Goal: Information Seeking & Learning: Learn about a topic

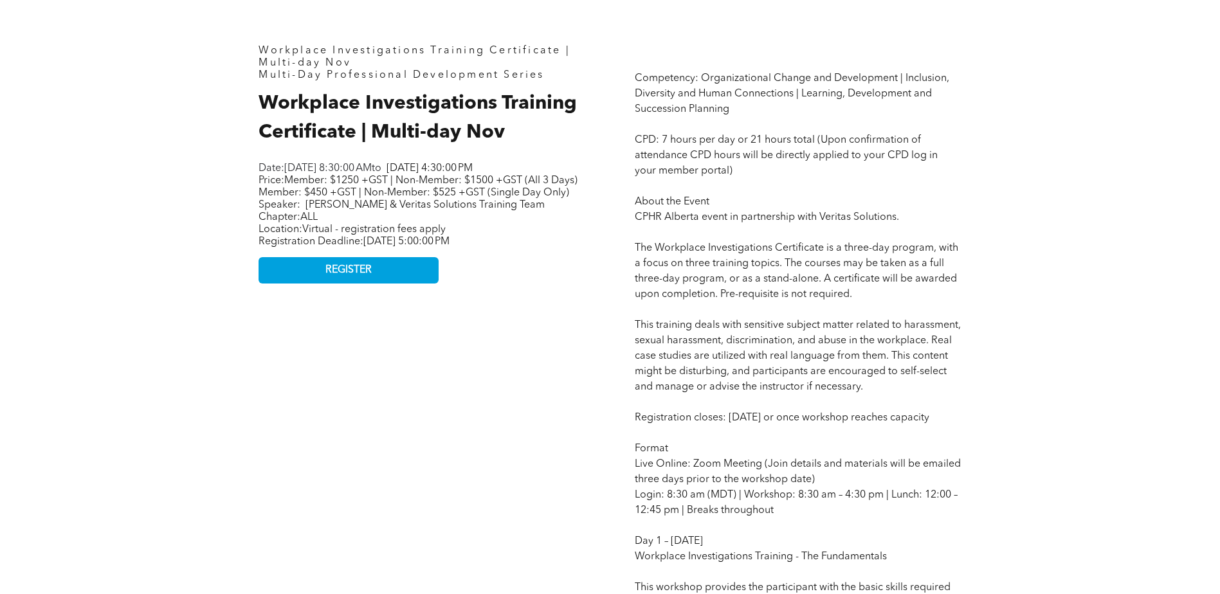
scroll to position [643, 0]
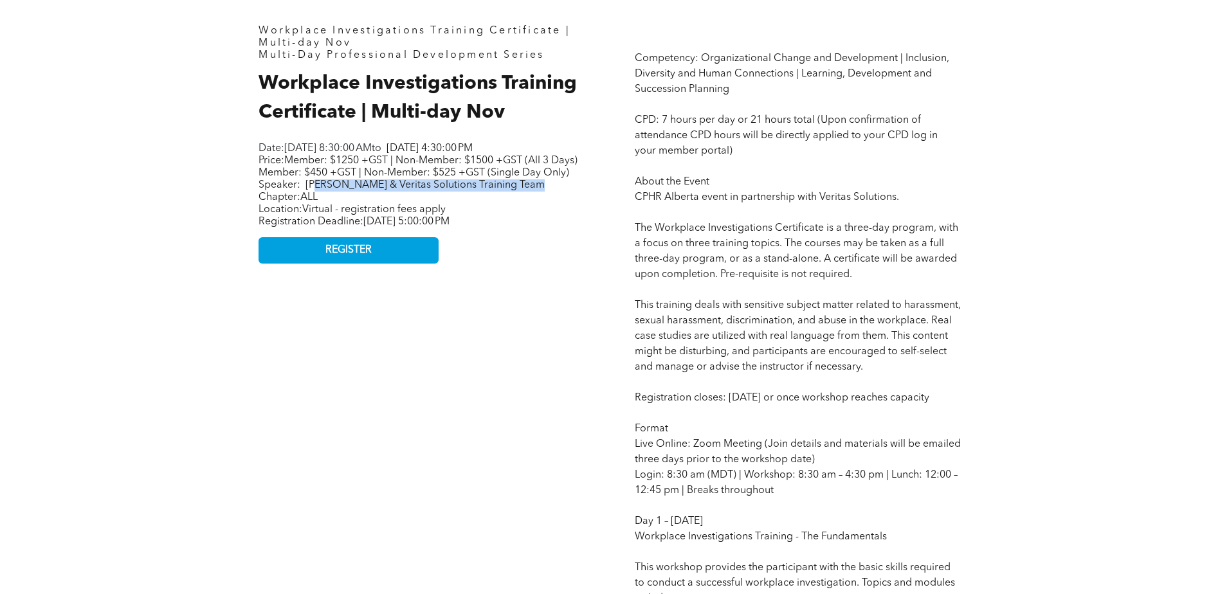
drag, startPoint x: 313, startPoint y: 322, endPoint x: 534, endPoint y: 324, distance: 221.3
click at [534, 192] on p "Price: Member: $1250 +GST | Non-Member: $1500 +GST (All 3 Days) Member: $450 +G…" at bounding box center [420, 173] width 322 height 37
click at [380, 230] on div "Date: [DATE] 8:30:00 AM to [DATE] 4:30:00 PM Price: Member: $1250 +GST | Non-Me…" at bounding box center [420, 186] width 322 height 88
drag, startPoint x: 306, startPoint y: 317, endPoint x: 575, endPoint y: 322, distance: 268.9
click at [575, 192] on p "Price: Member: $1250 +GST | Non-Member: $1500 +GST (All 3 Days) Member: $450 +G…" at bounding box center [420, 173] width 322 height 37
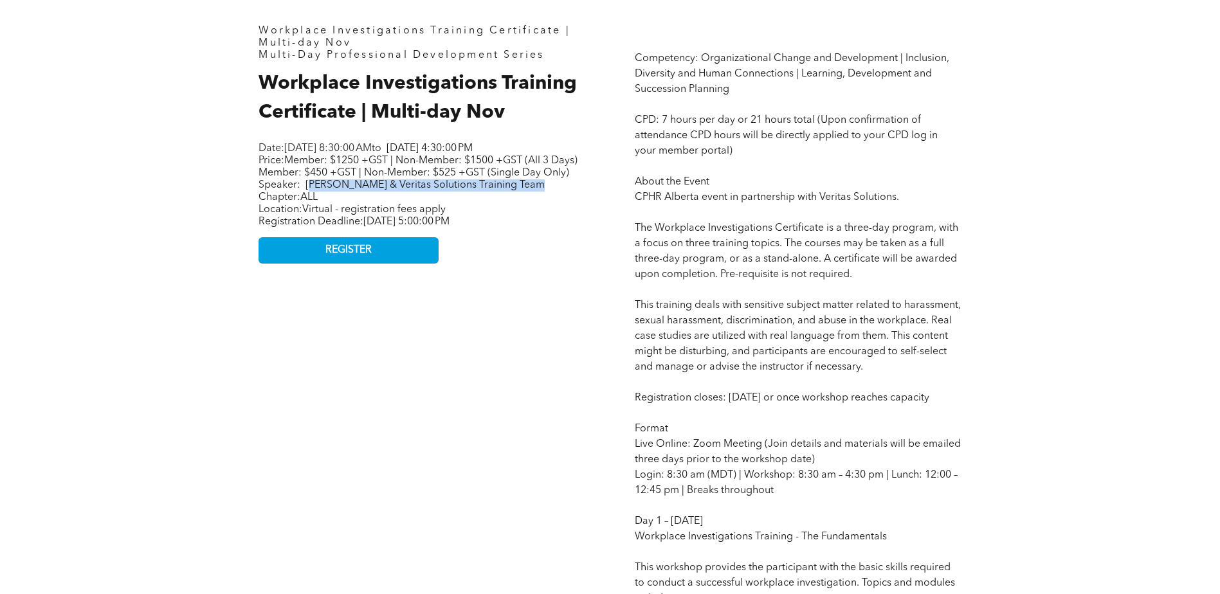
drag, startPoint x: 575, startPoint y: 322, endPoint x: 547, endPoint y: 325, distance: 27.8
click at [547, 192] on p "Price: Member: $1250 +GST | Non-Member: $1500 +GST (All 3 Days) Member: $450 +G…" at bounding box center [420, 173] width 322 height 37
click at [520, 192] on p "Price: Member: $1250 +GST | Non-Member: $1500 +GST (All 3 Days) Member: $450 +G…" at bounding box center [420, 173] width 322 height 37
click at [484, 190] on span "[PERSON_NAME] & Veritas Solutions Training Team" at bounding box center [425, 185] width 239 height 10
click at [502, 190] on span "[PERSON_NAME] & Veritas Solutions Training Team" at bounding box center [425, 185] width 239 height 10
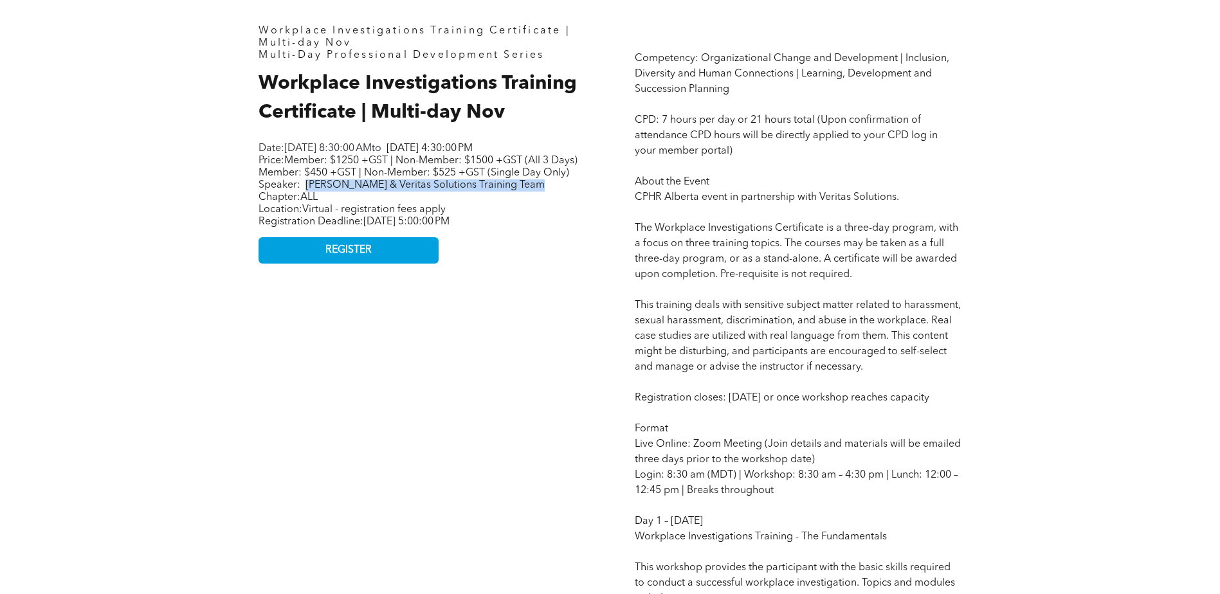
drag, startPoint x: 512, startPoint y: 322, endPoint x: 302, endPoint y: 321, distance: 209.7
click at [302, 192] on p "Price: Member: $1250 +GST | Non-Member: $1500 +GST (All 3 Days) Member: $450 +G…" at bounding box center [420, 173] width 322 height 37
drag, startPoint x: 302, startPoint y: 321, endPoint x: 331, endPoint y: 316, distance: 28.8
copy span "[PERSON_NAME] & Veritas Solutions Training Team"
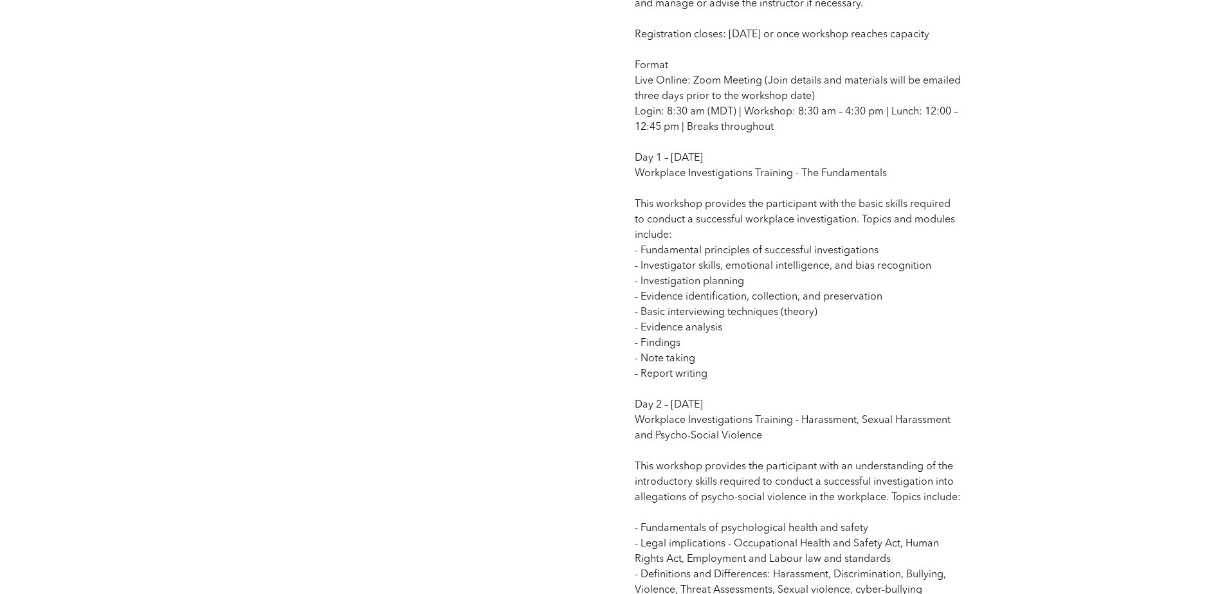
scroll to position [1094, 0]
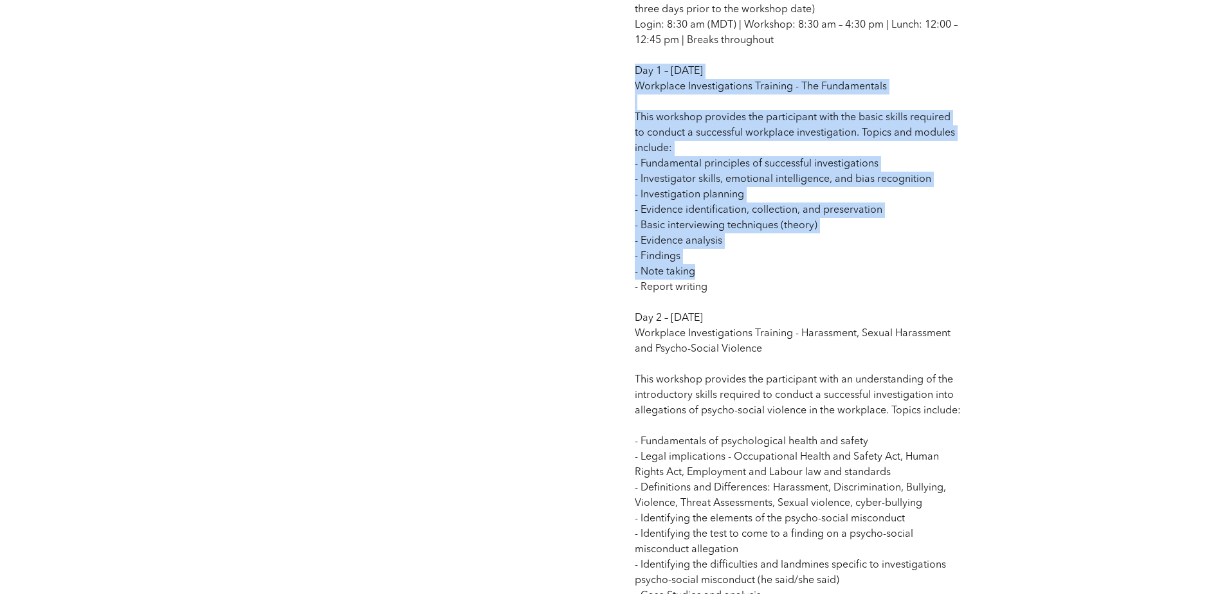
drag, startPoint x: 706, startPoint y: 317, endPoint x: 626, endPoint y: 138, distance: 196.4
click at [626, 138] on div "Competency: Organizational Change and Development | Inclusion, Diversity and Hu…" at bounding box center [798, 221] width 347 height 1312
drag, startPoint x: 626, startPoint y: 138, endPoint x: 723, endPoint y: 334, distance: 219.5
click at [724, 307] on p "Competency: Organizational Change and Development | Inclusion, Diversity and Hu…" at bounding box center [798, 234] width 327 height 1266
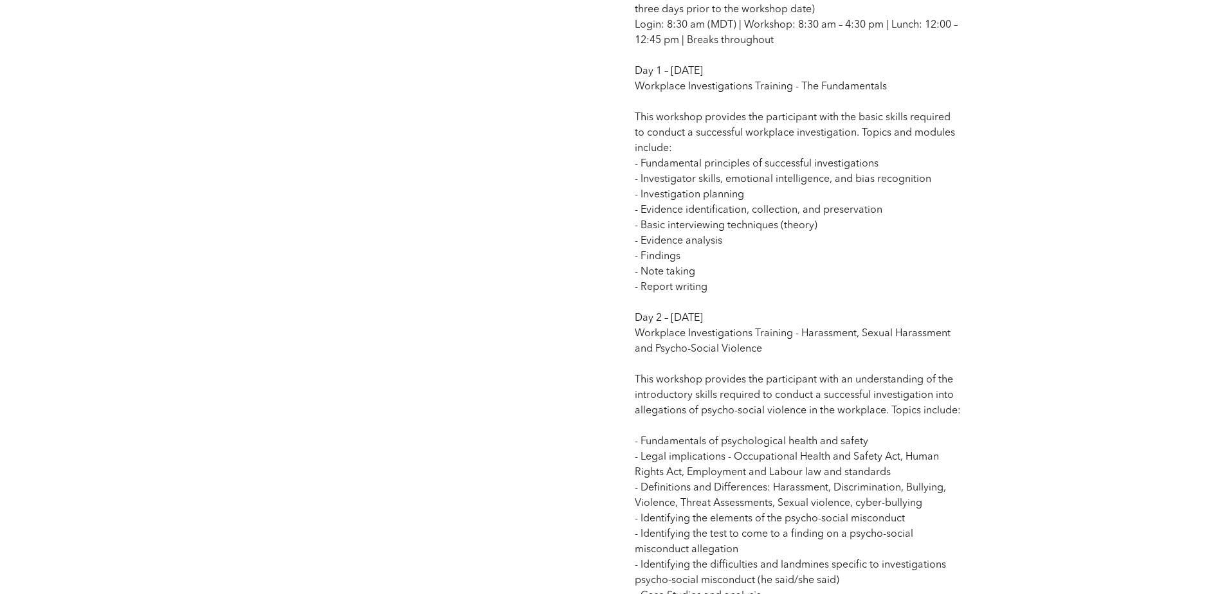
click at [709, 344] on p "Competency: Organizational Change and Development | Inclusion, Diversity and Hu…" at bounding box center [798, 234] width 327 height 1266
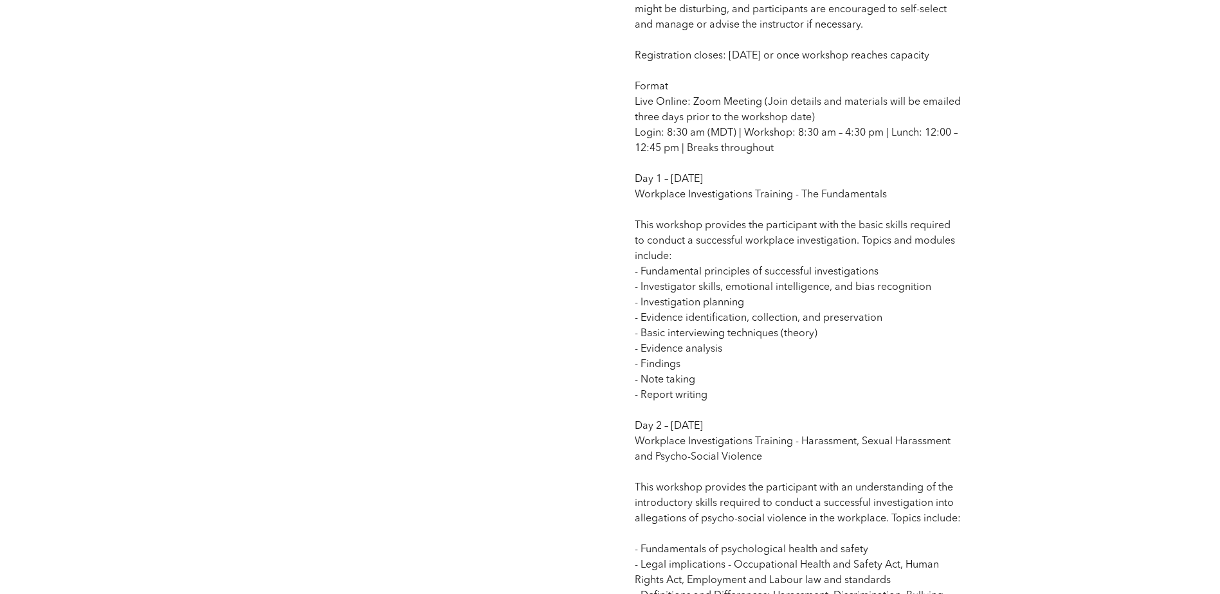
scroll to position [772, 0]
